Goal: Task Accomplishment & Management: Manage account settings

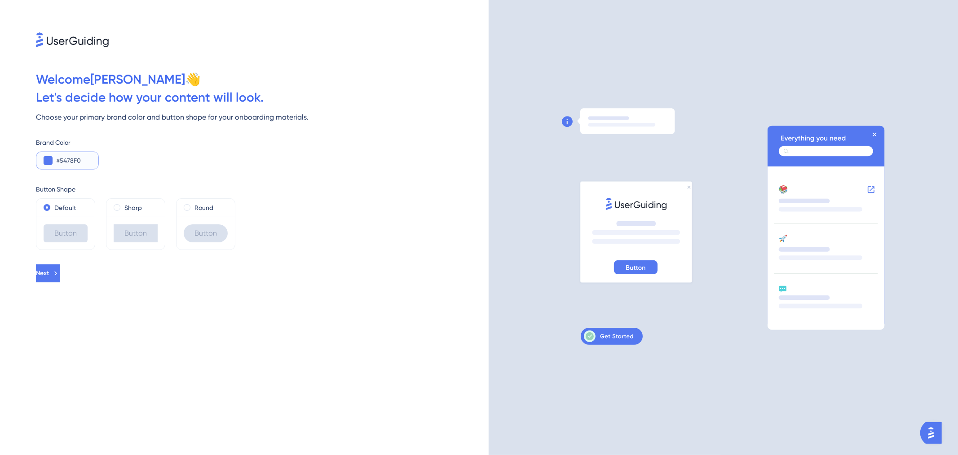
click at [81, 163] on input "#5478F0" at bounding box center [73, 160] width 35 height 11
click at [0, 0] on button at bounding box center [0, 0] width 0 height 0
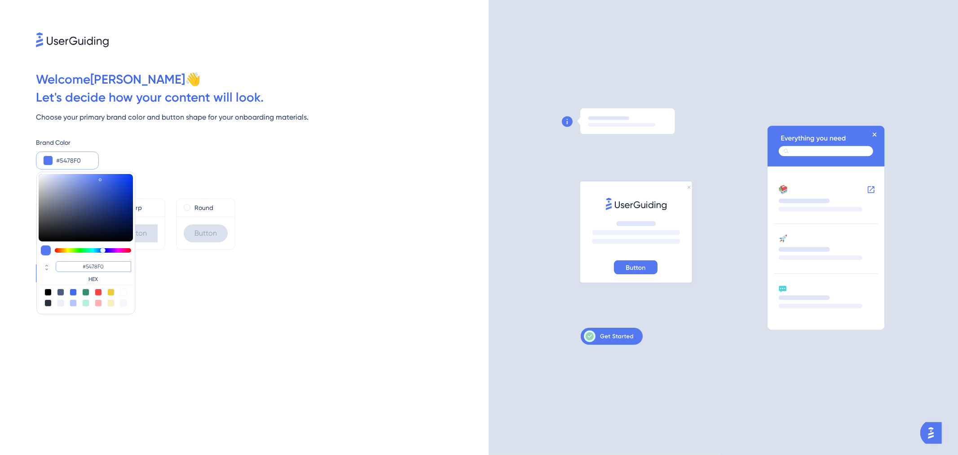
click at [97, 264] on input "#5478F0" at bounding box center [93, 266] width 75 height 11
paste input "249EB2"
type input "#249eb2"
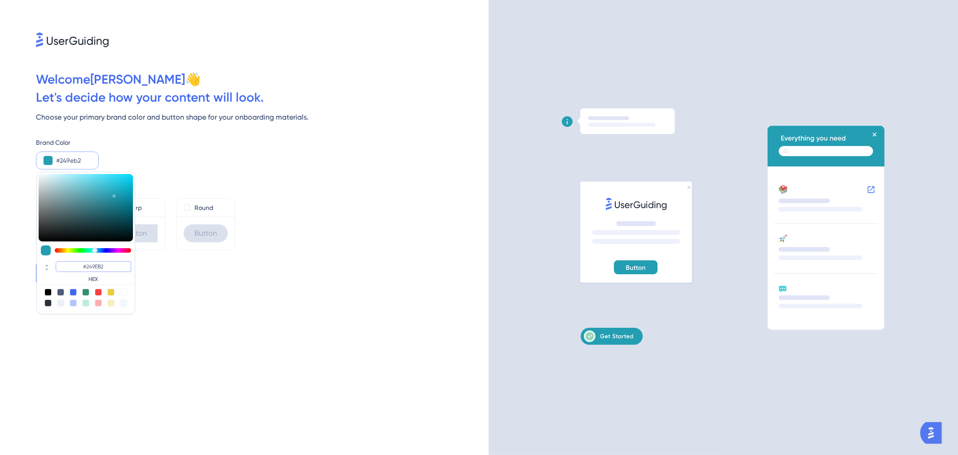
type input "#249EB2"
click at [183, 270] on div "Next" at bounding box center [262, 273] width 453 height 18
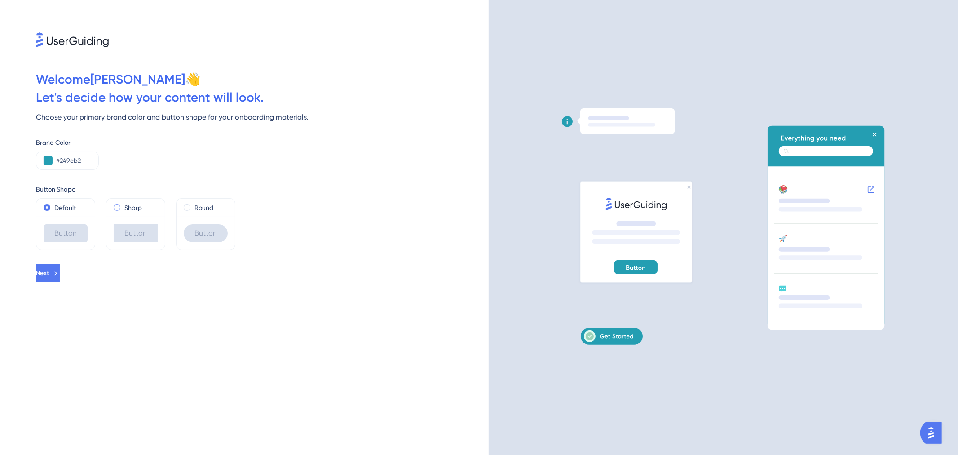
click at [130, 209] on label "Sharp" at bounding box center [133, 207] width 18 height 11
click at [210, 209] on label "Round" at bounding box center [203, 207] width 19 height 11
click at [59, 209] on label "Default" at bounding box center [65, 207] width 22 height 11
click at [220, 212] on div "Round" at bounding box center [206, 208] width 58 height 18
click at [213, 210] on div "Round" at bounding box center [206, 207] width 44 height 11
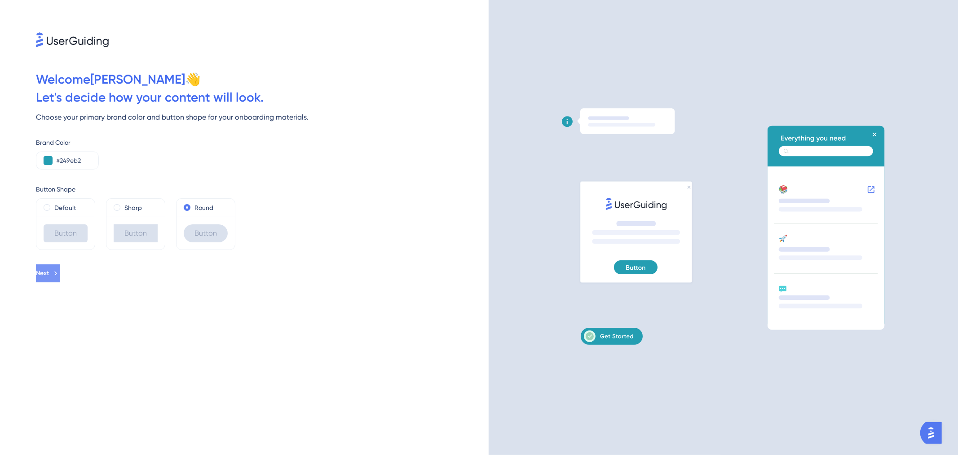
click at [60, 276] on icon at bounding box center [56, 273] width 8 height 8
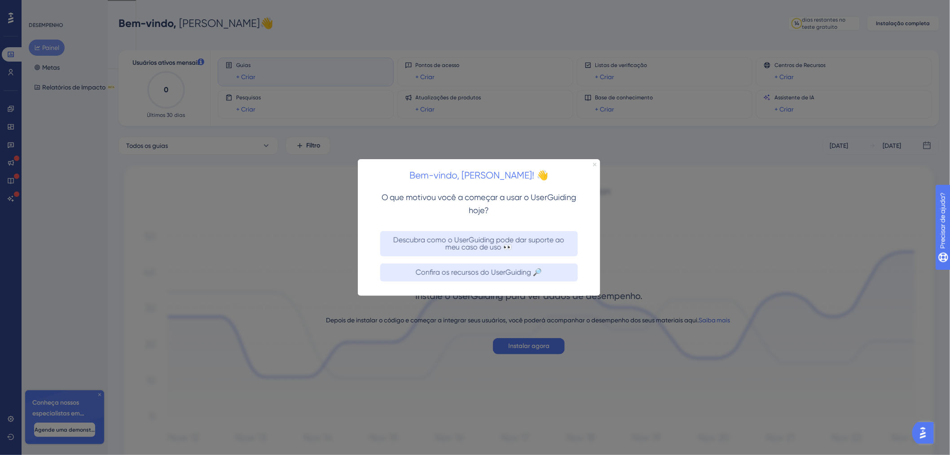
click at [593, 166] on icon "Fechar visualização" at bounding box center [595, 164] width 4 height 4
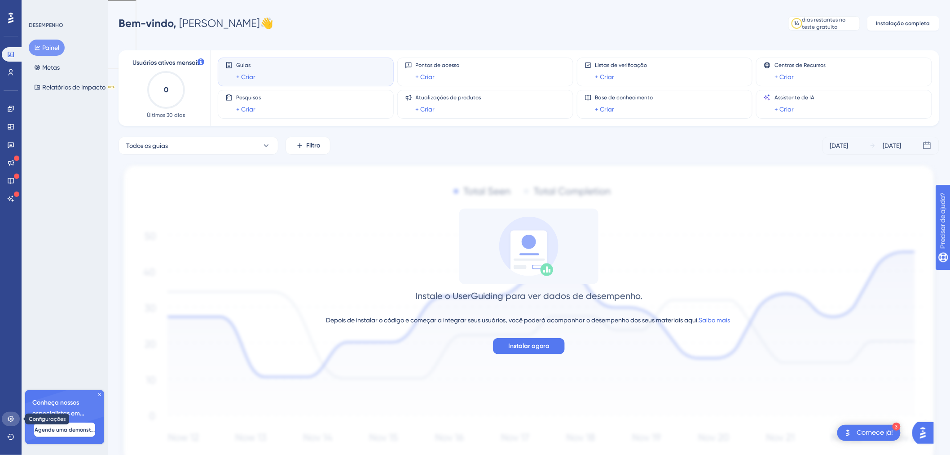
click at [11, 420] on icon at bounding box center [10, 418] width 7 height 7
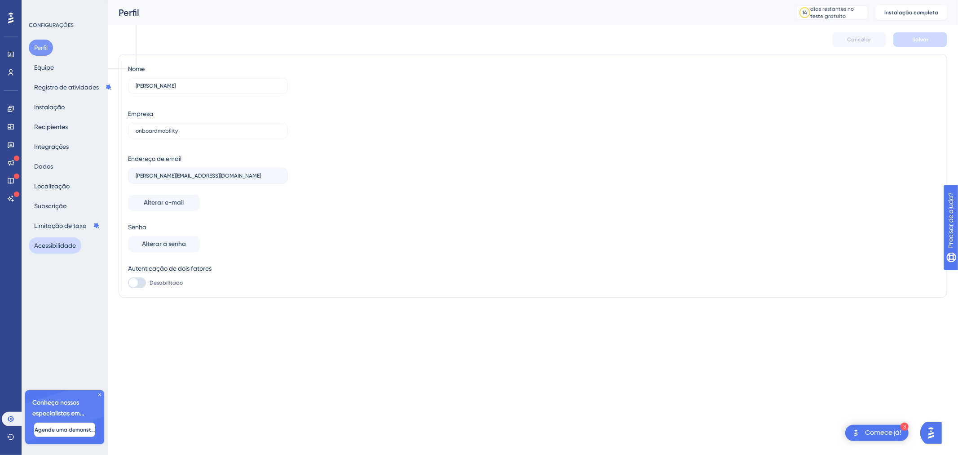
click at [65, 242] on font "Acessibilidade" at bounding box center [55, 245] width 42 height 7
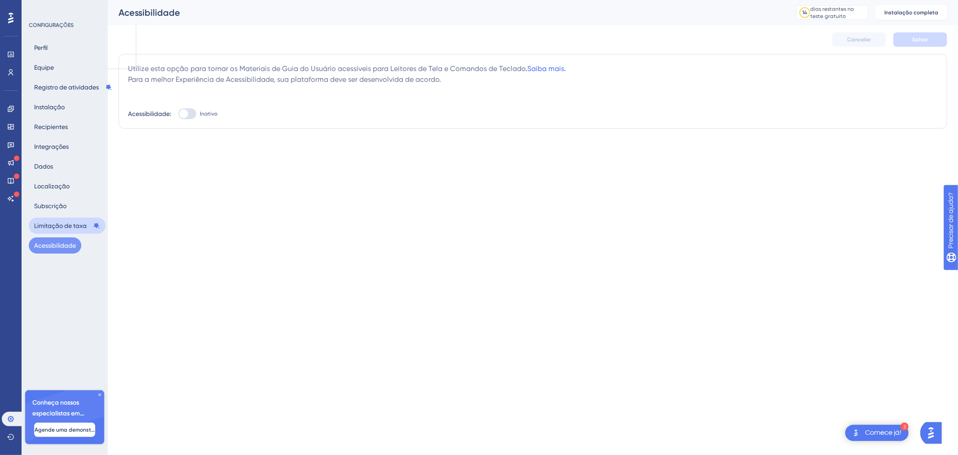
click at [41, 227] on font "Limitação de taxa" at bounding box center [60, 225] width 53 height 7
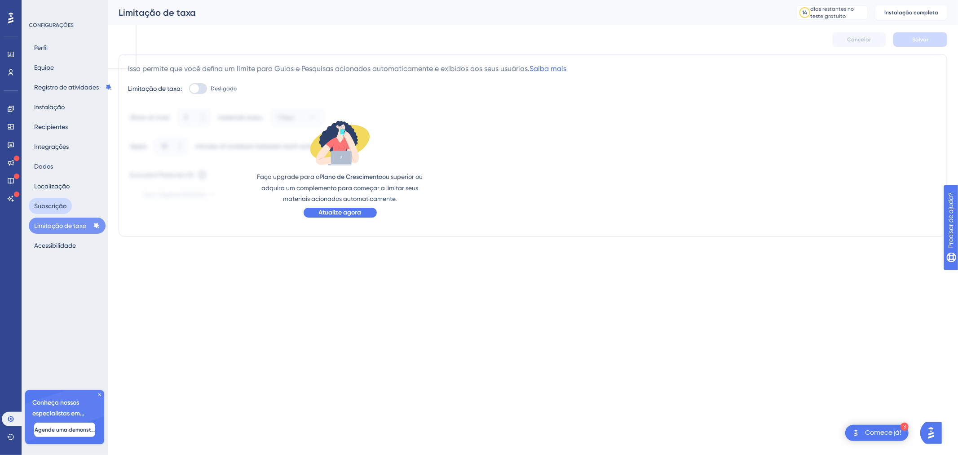
click at [53, 206] on font "Subscrição" at bounding box center [50, 205] width 32 height 7
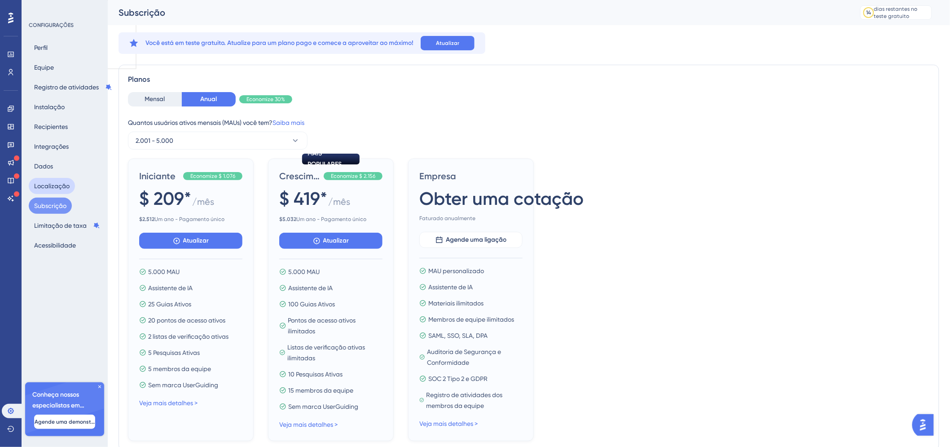
click at [55, 190] on font "Localização" at bounding box center [51, 186] width 35 height 11
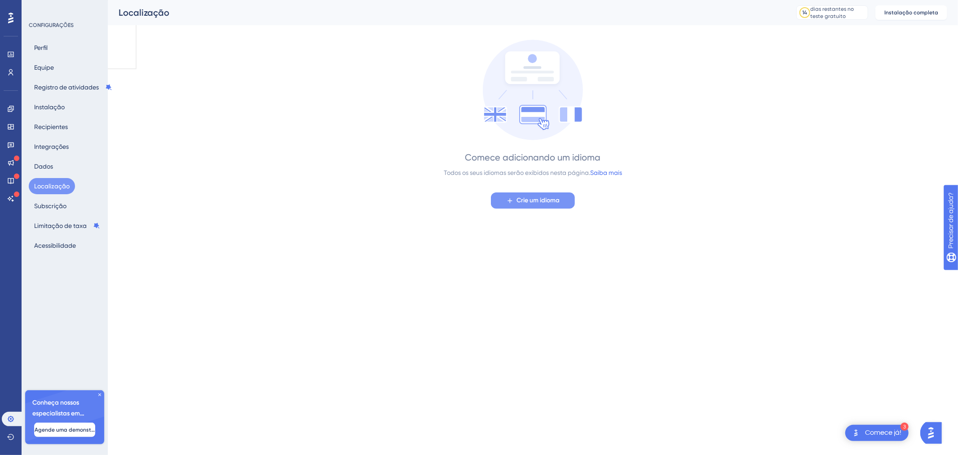
click at [553, 200] on font "Crie um idioma" at bounding box center [538, 200] width 43 height 8
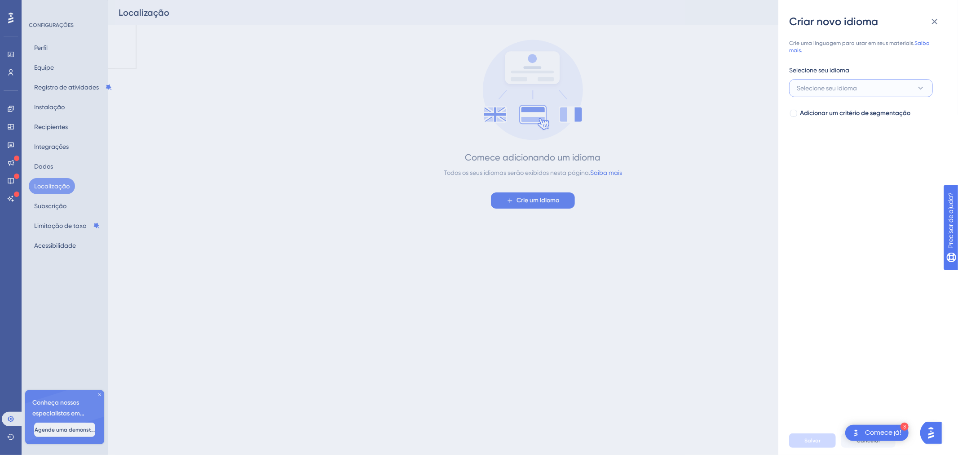
click at [887, 90] on button "Selecione seu idioma" at bounding box center [861, 88] width 144 height 18
type input "port"
click at [840, 144] on div "Português Português" at bounding box center [861, 143] width 118 height 18
click at [854, 86] on button "Português" at bounding box center [861, 88] width 144 height 18
type input "b"
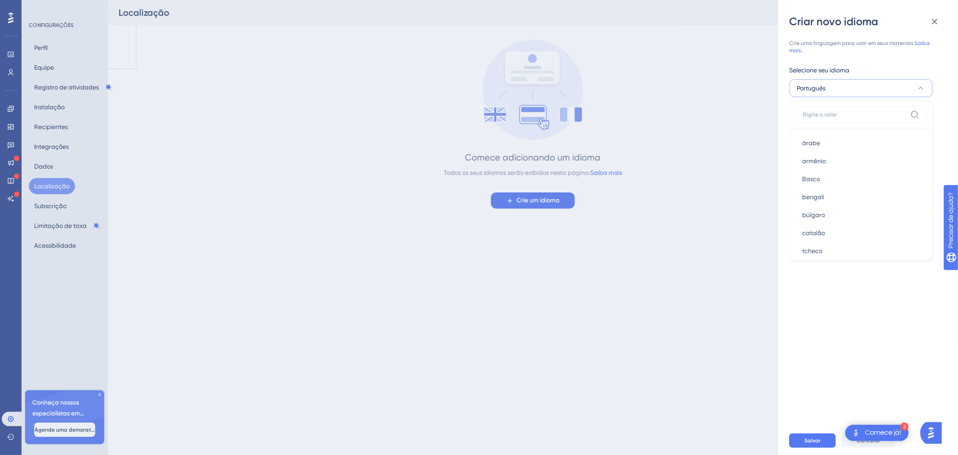
click at [888, 73] on div "Selecione seu idioma" at bounding box center [861, 72] width 144 height 14
click at [843, 110] on font "Adicionar um critério de segmentação" at bounding box center [855, 113] width 110 height 8
click at [858, 150] on font "Selecione seu segmento" at bounding box center [831, 149] width 69 height 7
click at [856, 172] on input at bounding box center [855, 175] width 104 height 7
click at [868, 128] on div "Selecione seu segmento" at bounding box center [861, 133] width 144 height 14
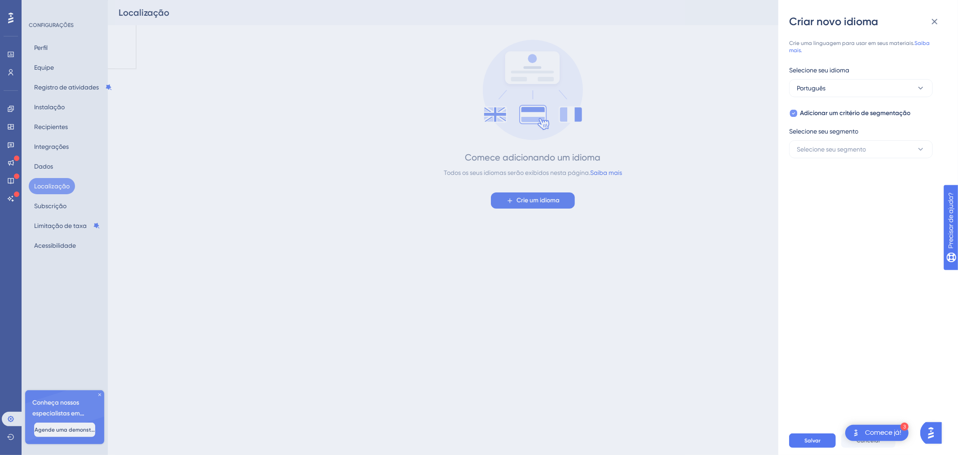
click at [872, 112] on font "Adicionar um critério de segmentação" at bounding box center [855, 113] width 110 height 8
checkbox input "false"
click at [827, 442] on button "Salvar" at bounding box center [812, 440] width 47 height 14
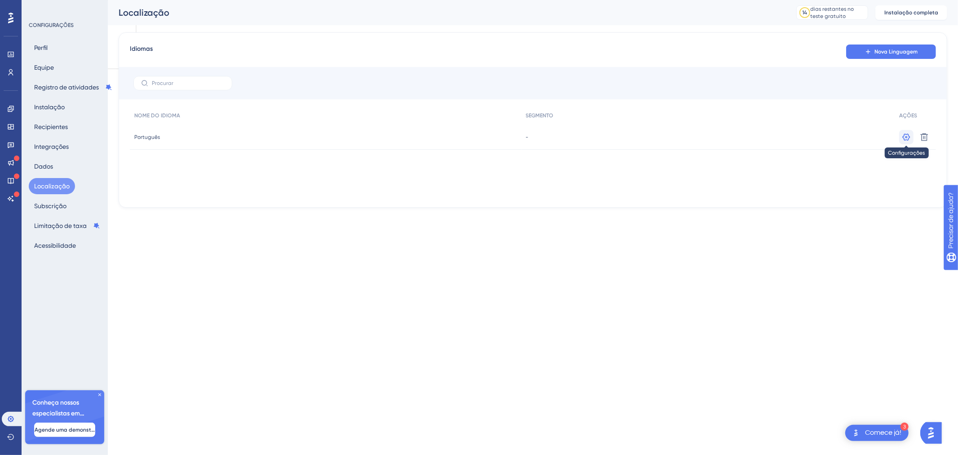
click at [911, 136] on button at bounding box center [906, 137] width 14 height 14
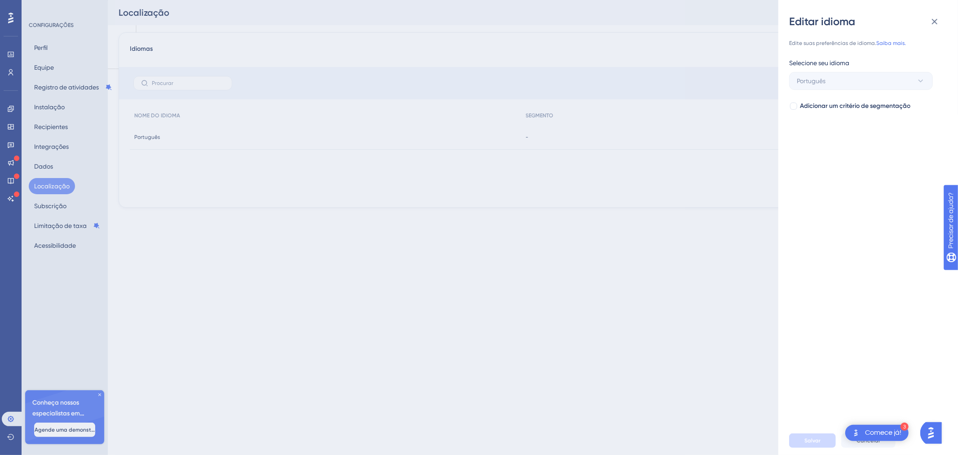
click at [691, 220] on div "Editar idioma Edite suas preferências de idioma. Saiba mais. Selecione seu idio…" at bounding box center [479, 227] width 958 height 455
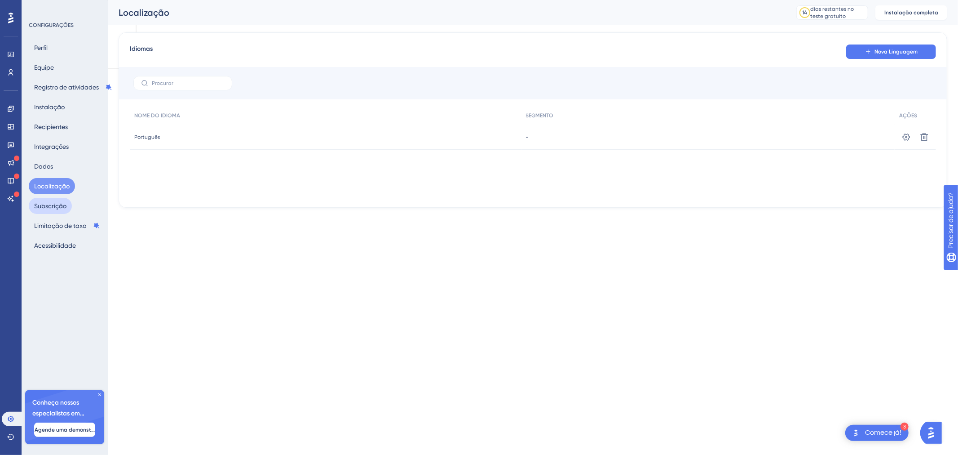
click at [51, 210] on font "Subscrição" at bounding box center [50, 205] width 32 height 11
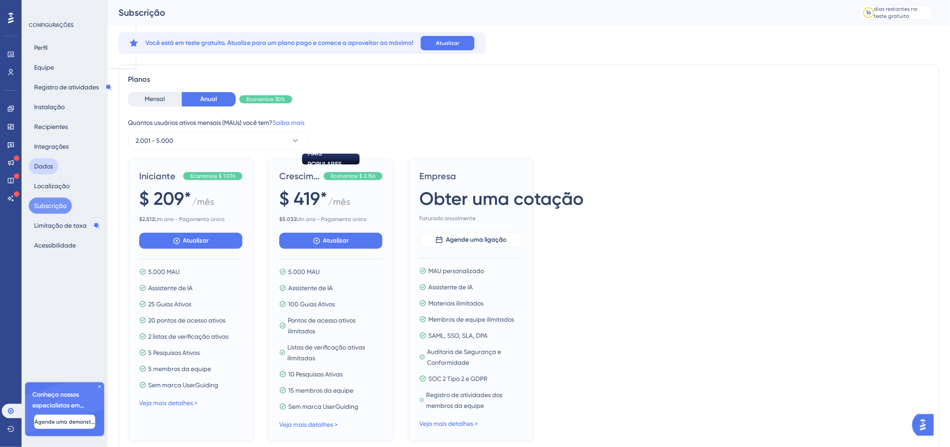
click at [53, 167] on font "Dados" at bounding box center [43, 166] width 19 height 7
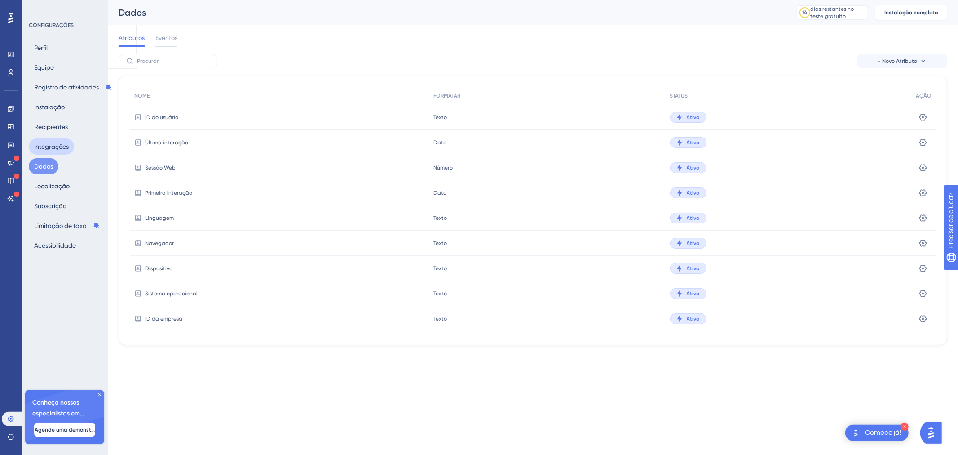
click at [61, 144] on font "Integrações" at bounding box center [51, 146] width 35 height 7
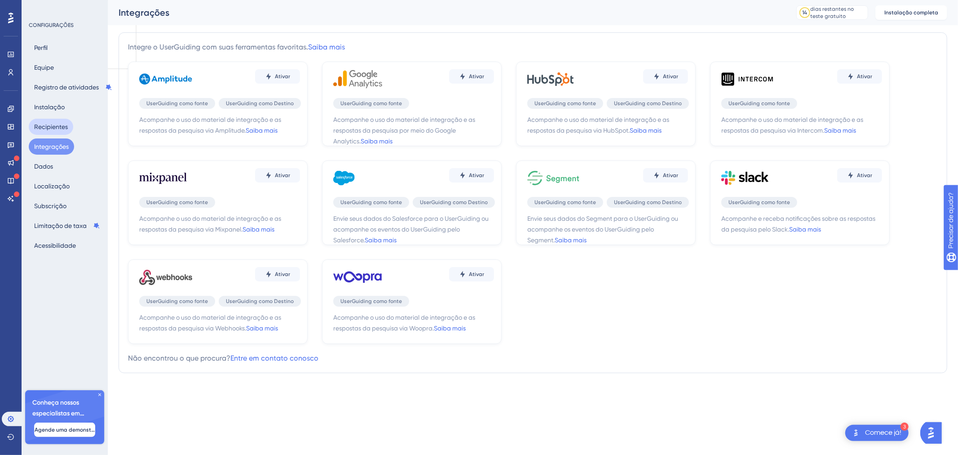
click at [62, 128] on font "Recipientes" at bounding box center [51, 126] width 34 height 7
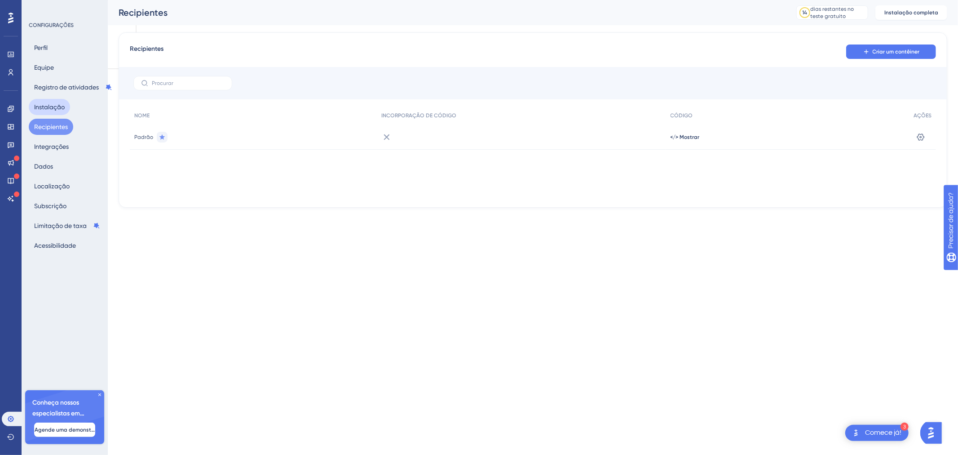
click at [64, 105] on font "Instalação" at bounding box center [49, 106] width 31 height 7
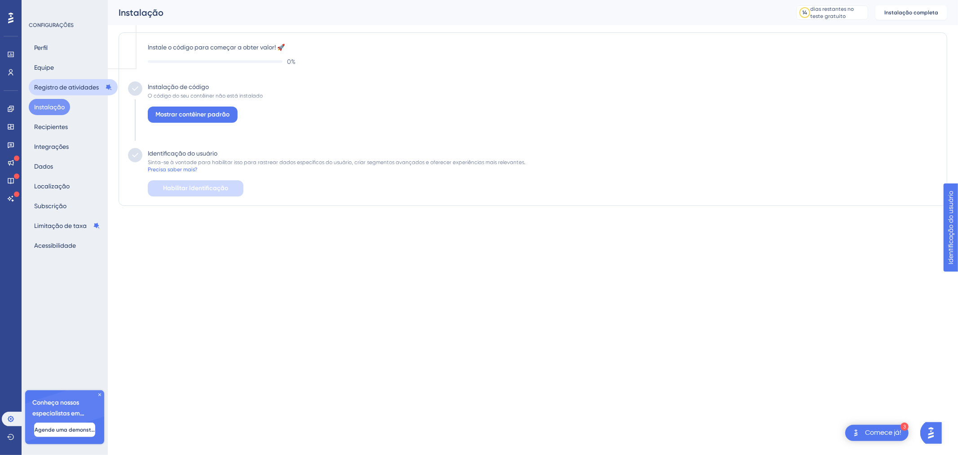
click at [67, 84] on font "Registro de atividades" at bounding box center [66, 87] width 65 height 7
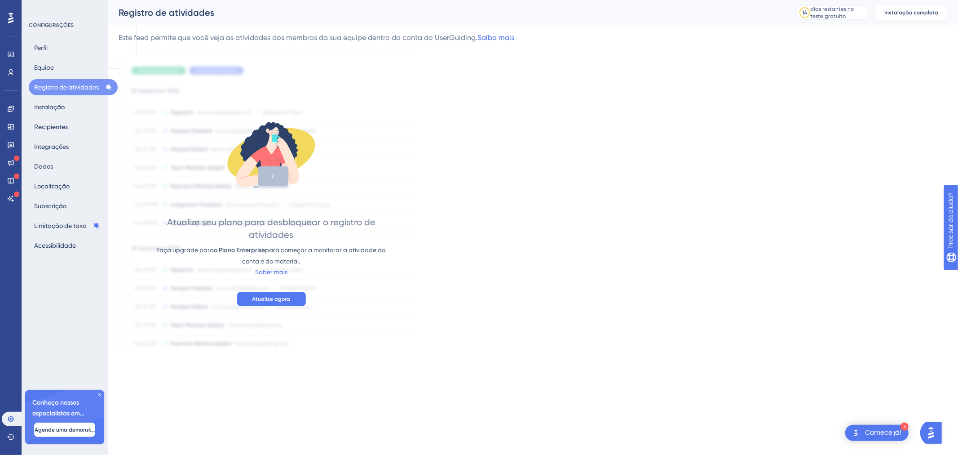
click at [60, 62] on div "Perfil Equipe Registro de atividades Instalação Recipientes Integrações Dados L…" at bounding box center [65, 147] width 73 height 214
click at [49, 42] on button "Perfil" at bounding box center [41, 48] width 24 height 16
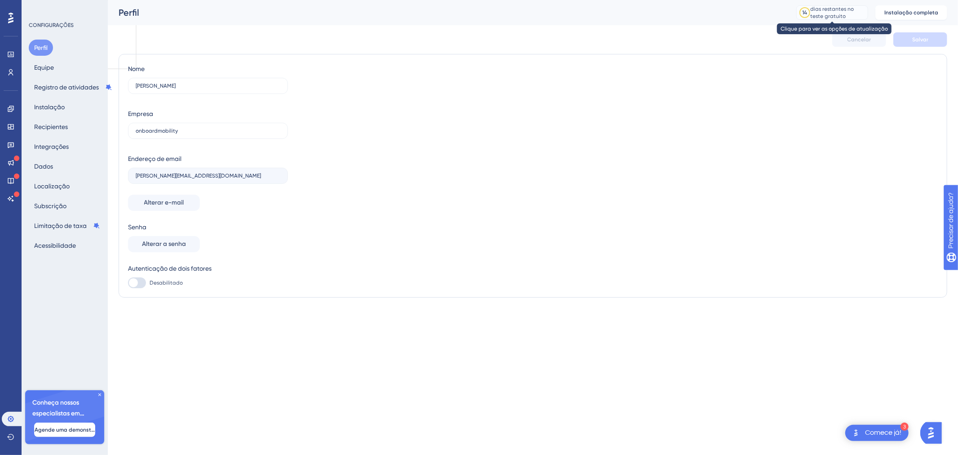
click at [819, 13] on font "dias restantes no teste gratuito" at bounding box center [832, 12] width 44 height 13
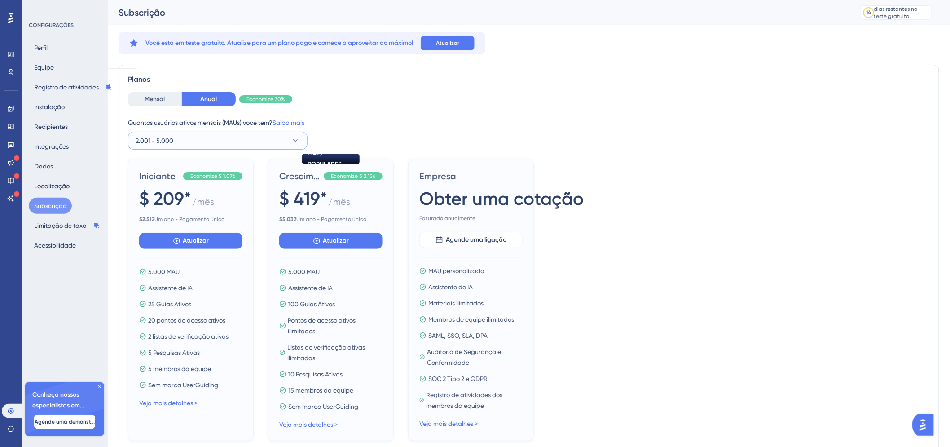
click at [264, 140] on button "2.001 - 5.000" at bounding box center [218, 141] width 180 height 18
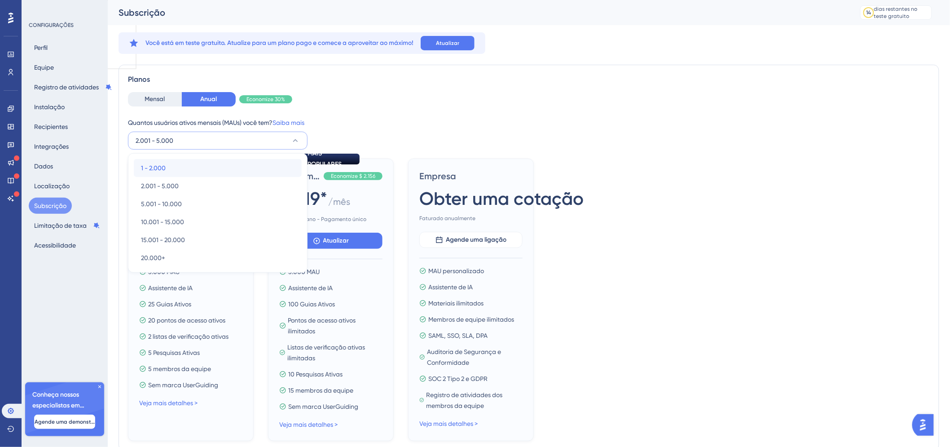
click at [195, 162] on div "1 - 2.000 1 - 2.000" at bounding box center [218, 168] width 154 height 18
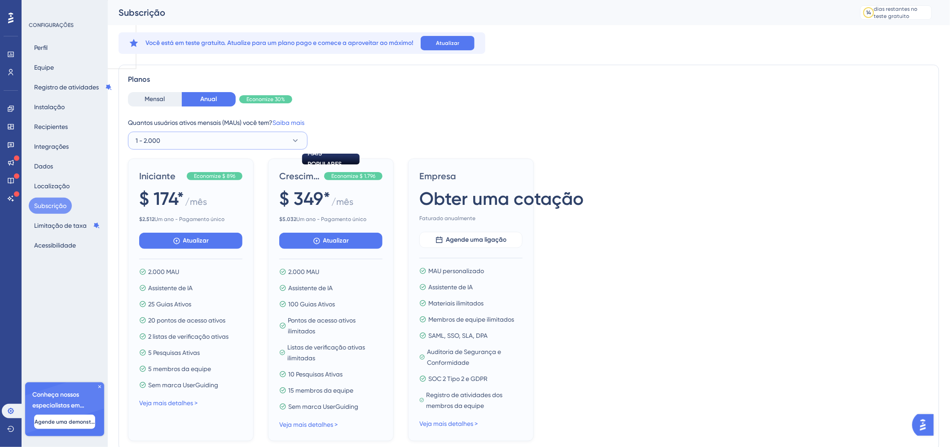
click at [289, 136] on button "1 - 2.000" at bounding box center [218, 141] width 180 height 18
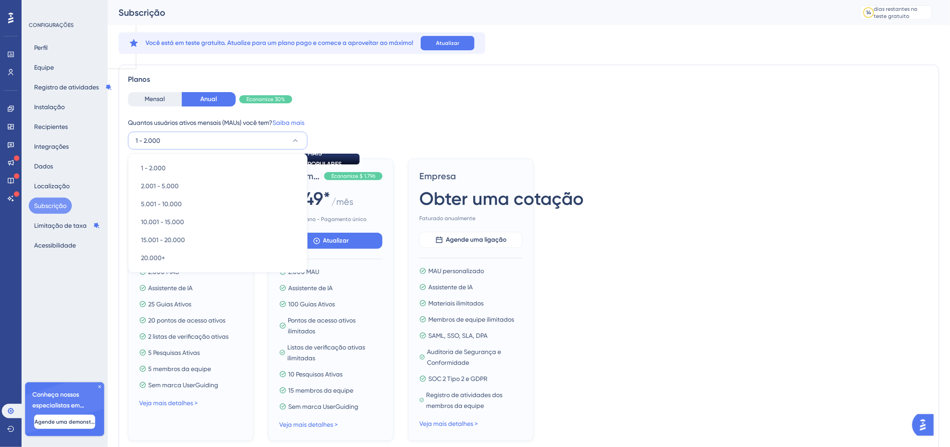
click at [357, 111] on div "Mensal Anual Economize 30% Quantos usuários ativos mensais (MAUs) você tem? Sai…" at bounding box center [529, 120] width 802 height 57
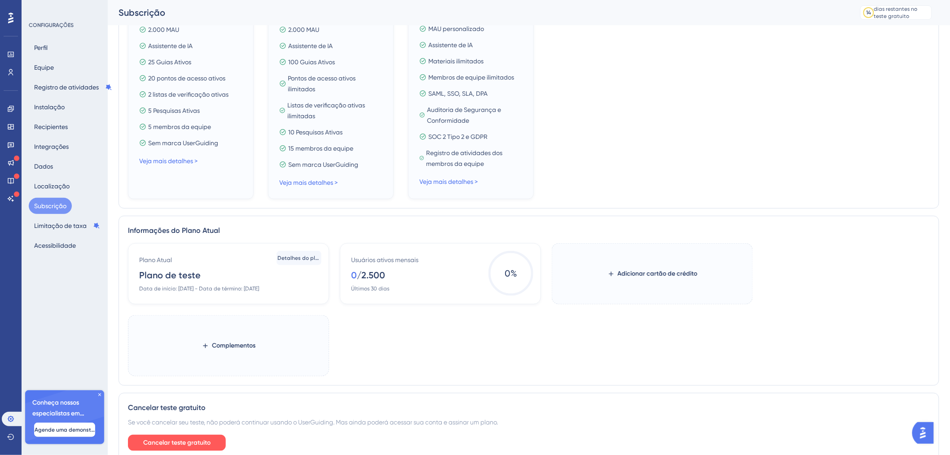
scroll to position [290, 0]
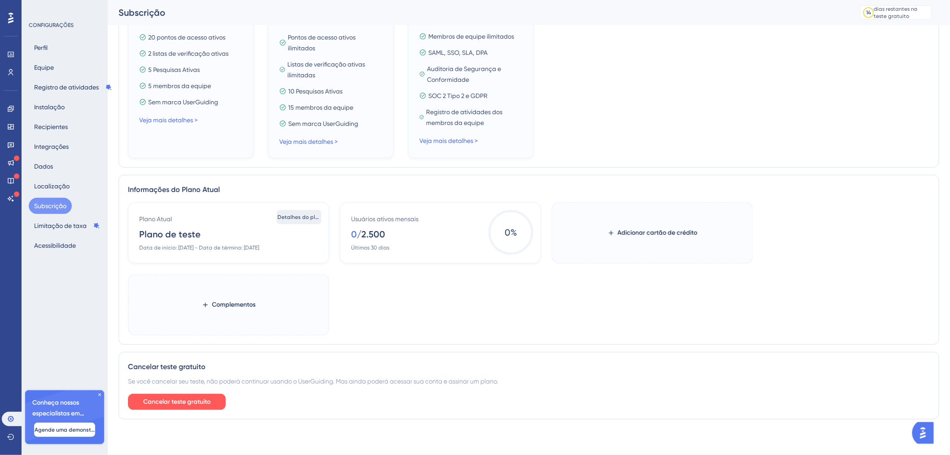
click at [296, 215] on font "Detalhes do plano" at bounding box center [302, 217] width 48 height 6
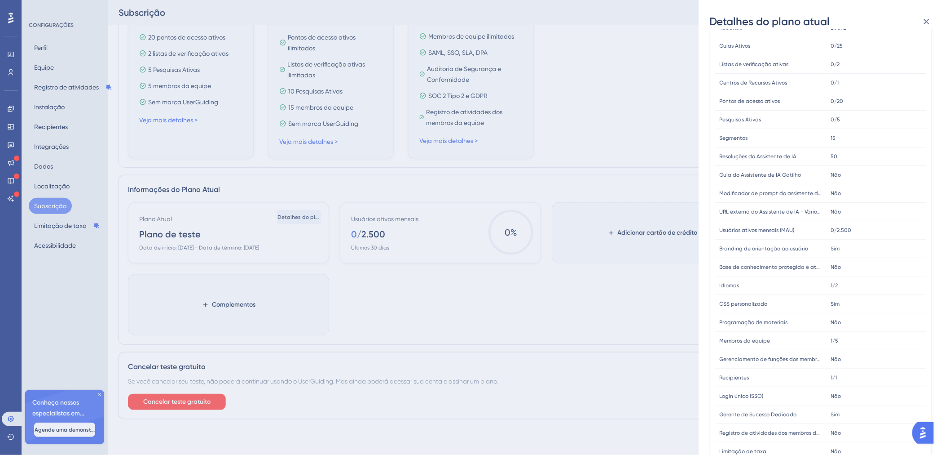
scroll to position [125, 0]
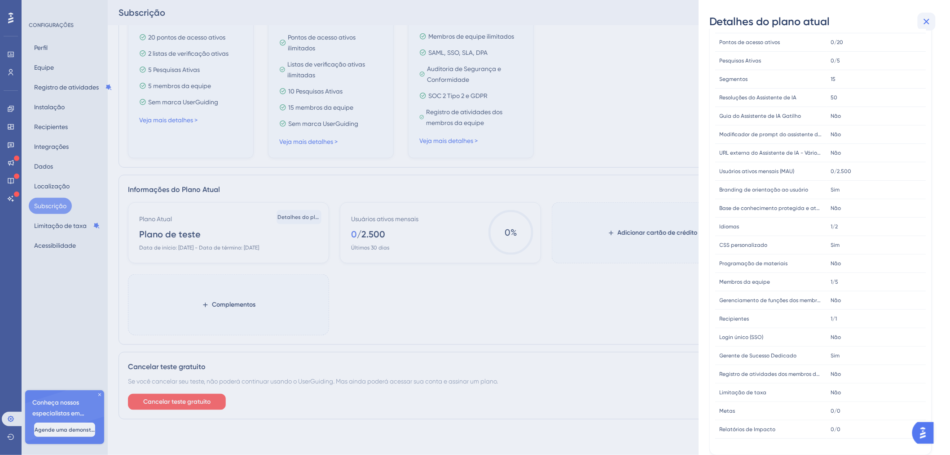
click at [932, 18] on icon at bounding box center [927, 21] width 11 height 11
